Goal: Information Seeking & Learning: Learn about a topic

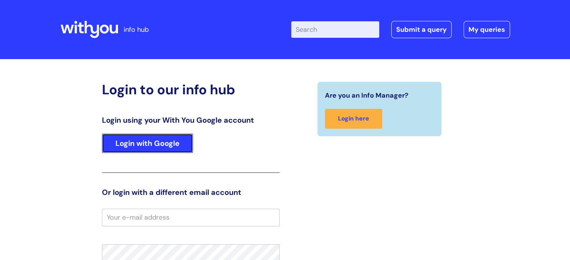
click at [135, 138] on link "Login with Google" at bounding box center [147, 143] width 91 height 19
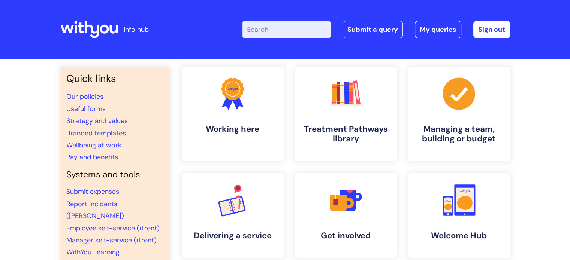
click at [285, 28] on input "Enter your search term here..." at bounding box center [286, 29] width 88 height 16
type input "o"
type input "pay"
click button "Search" at bounding box center [0, 0] width 0 height 0
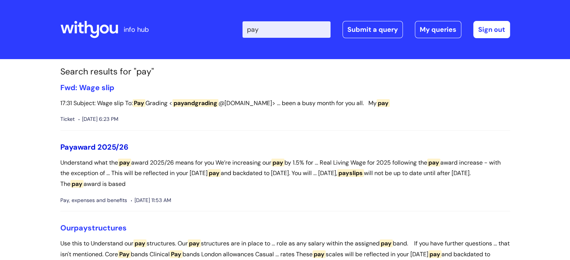
click at [115, 148] on link "Pay award 2025/26" at bounding box center [94, 147] width 68 height 10
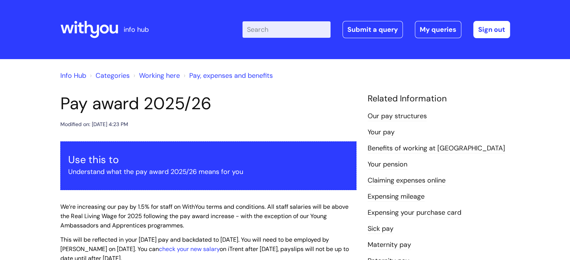
click at [271, 27] on input "Enter your search term here..." at bounding box center [286, 29] width 88 height 16
type input "pay"
click button "Search" at bounding box center [0, 0] width 0 height 0
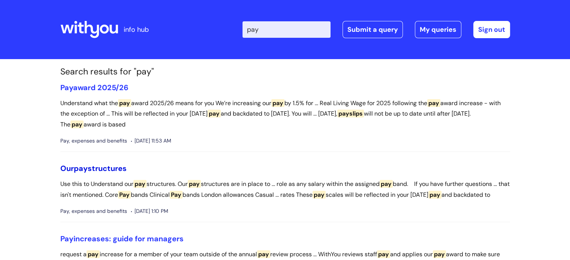
click at [81, 169] on span "pay" at bounding box center [81, 169] width 14 height 10
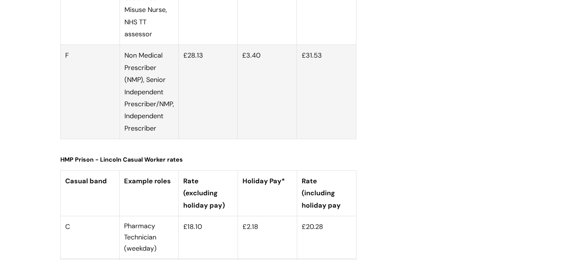
scroll to position [2823, 0]
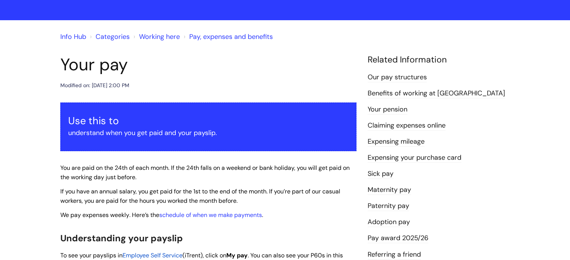
scroll to position [112, 0]
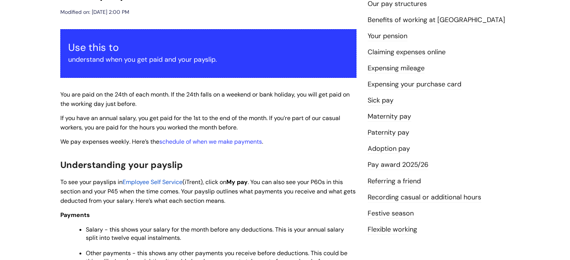
click at [401, 169] on link "Pay award 2025/26" at bounding box center [397, 165] width 61 height 10
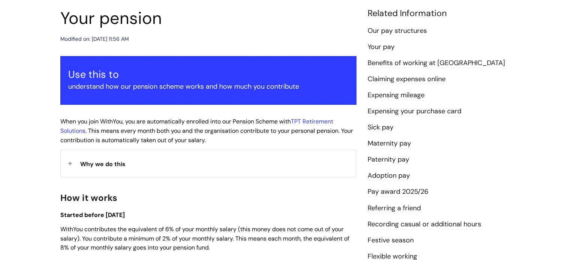
scroll to position [112, 0]
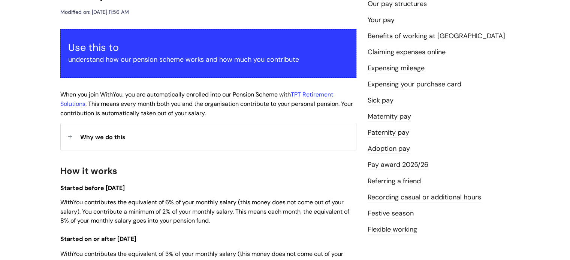
click at [400, 162] on link "Pay award 2025/26" at bounding box center [397, 165] width 61 height 10
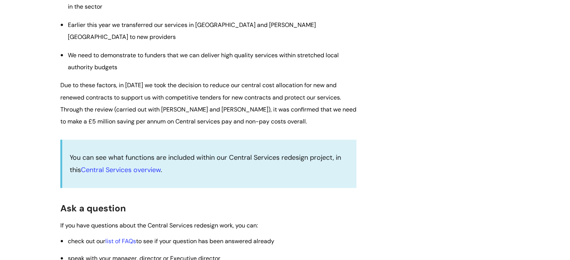
scroll to position [1132, 0]
